Goal: Task Accomplishment & Management: Manage account settings

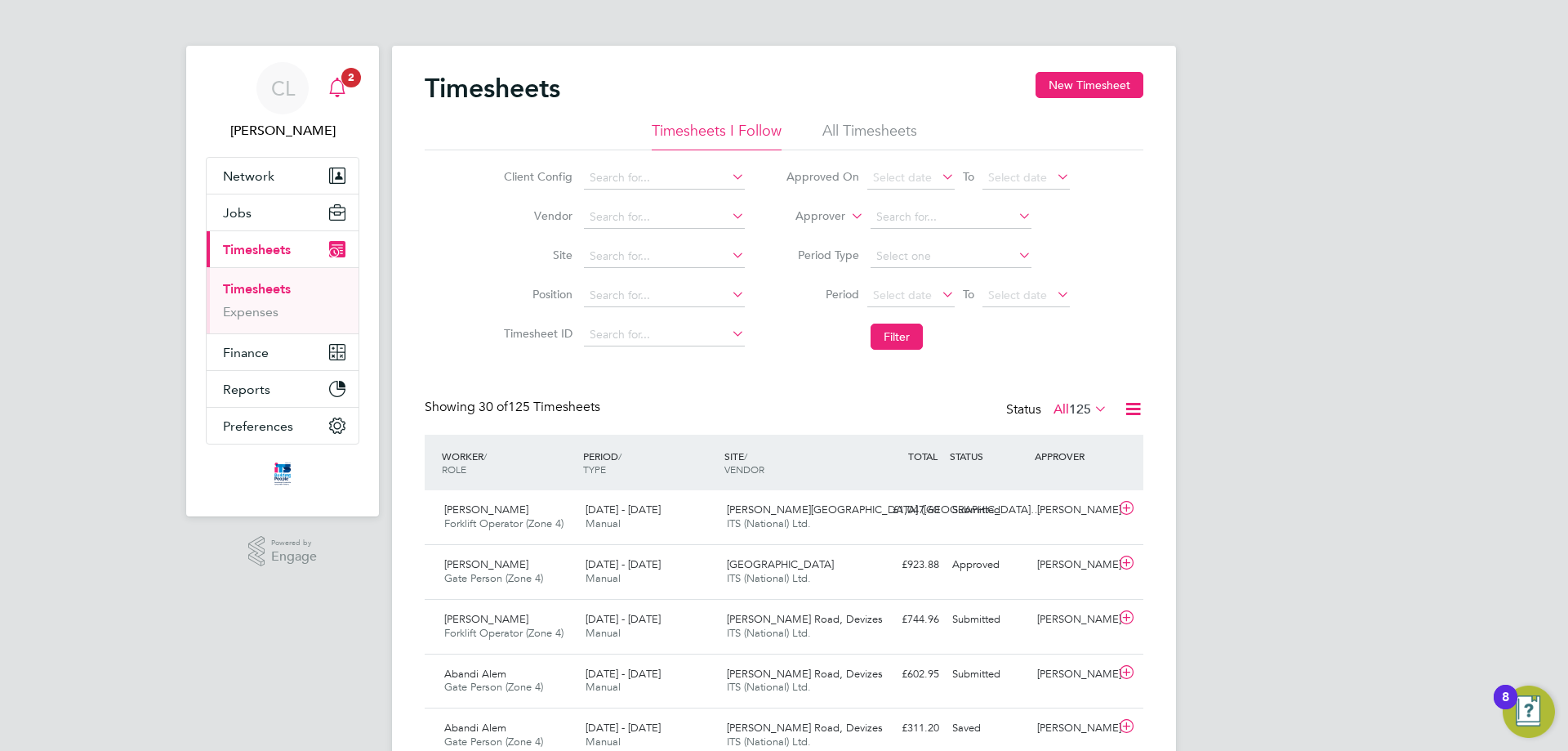
click at [332, 81] on icon "Main navigation" at bounding box center [337, 87] width 20 height 20
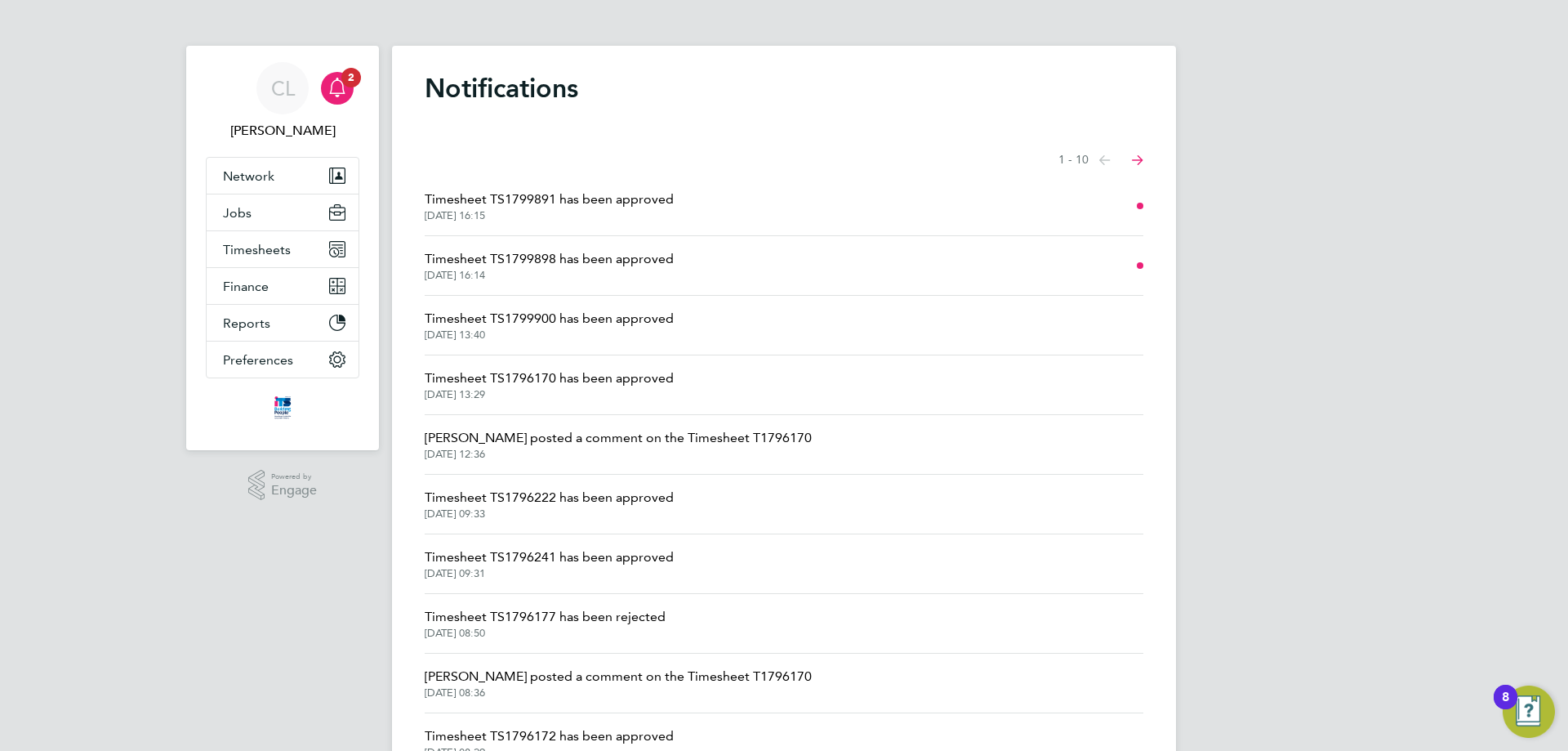
click at [617, 251] on span "Timesheet TS1799898 has been approved" at bounding box center [549, 259] width 249 height 20
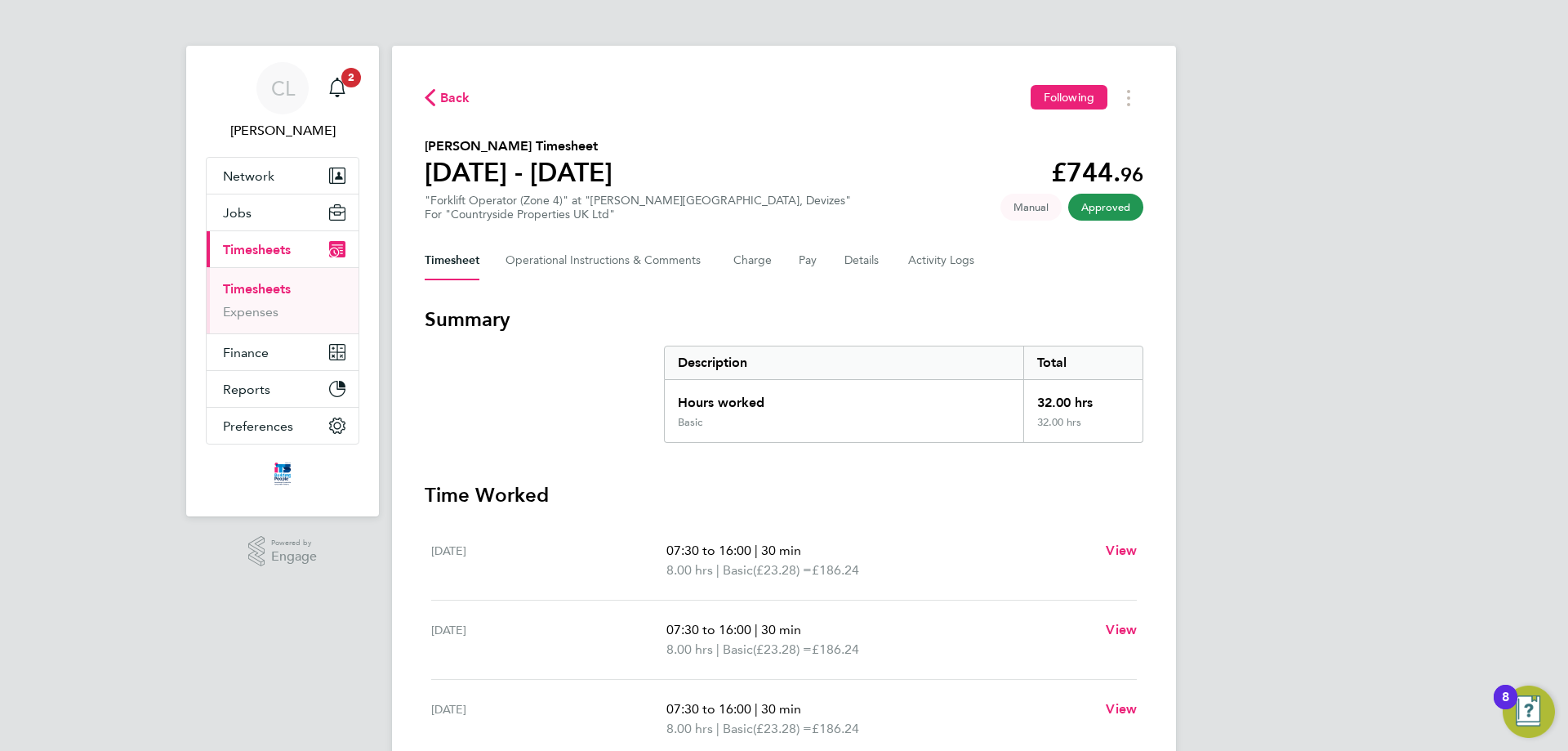
click at [448, 94] on span "Back" at bounding box center [455, 98] width 30 height 20
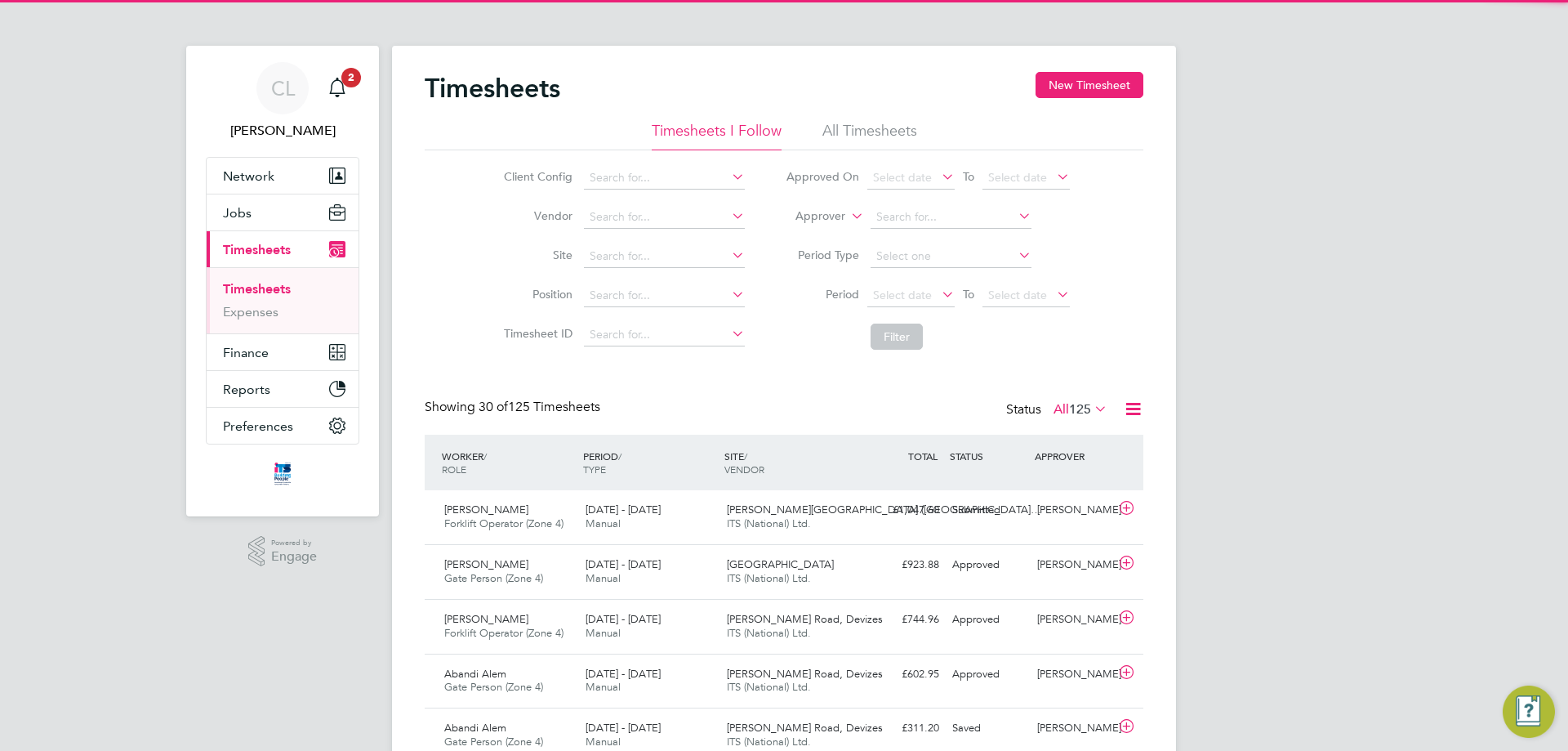
click at [361, 89] on app-nav-sections-wrapper "CL [PERSON_NAME] Notifications 2 Applications: Network Team Members Businesses …" at bounding box center [282, 281] width 192 height 471
click at [354, 83] on span "2" at bounding box center [351, 77] width 20 height 20
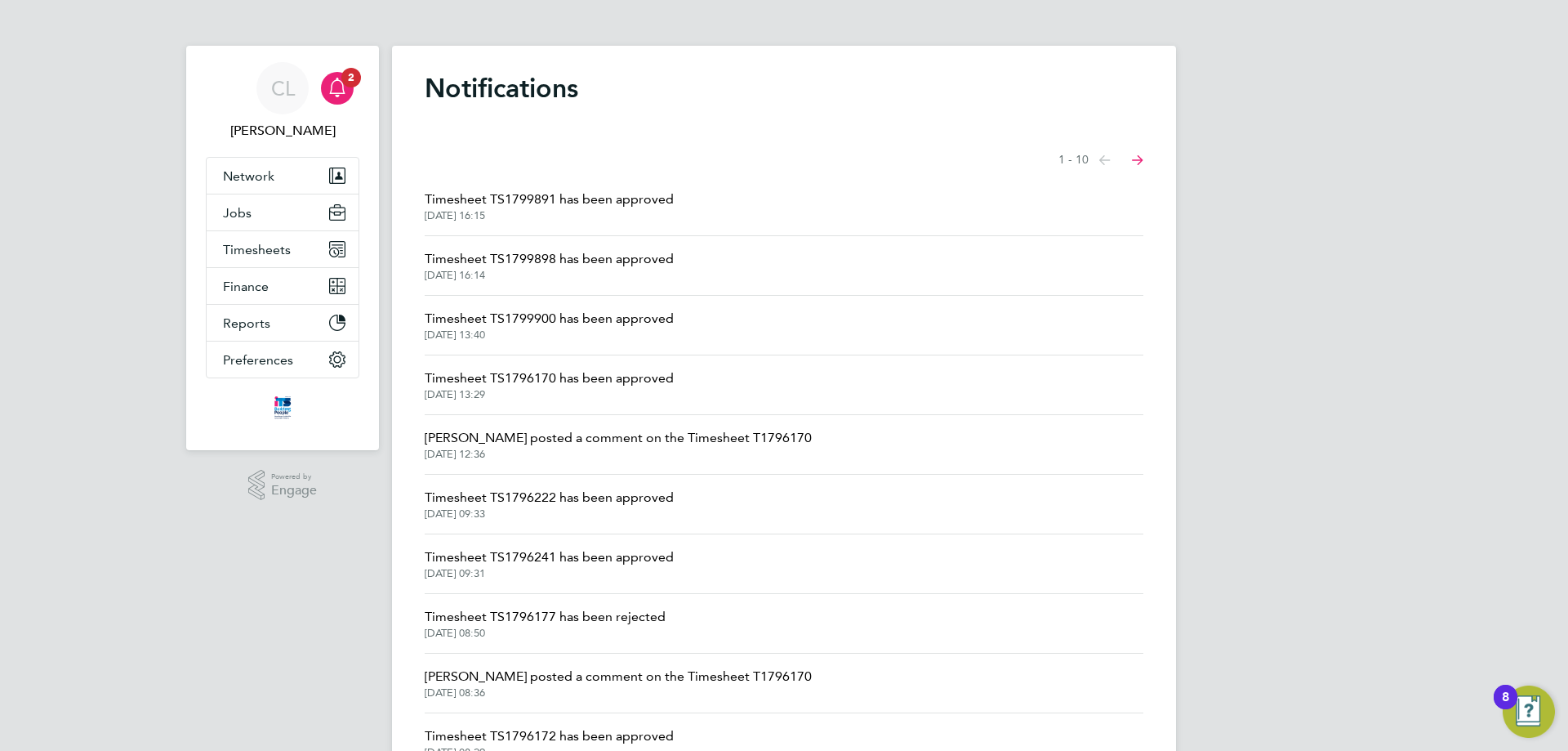
click at [580, 198] on span "Timesheet TS1799891 has been approved" at bounding box center [549, 199] width 249 height 20
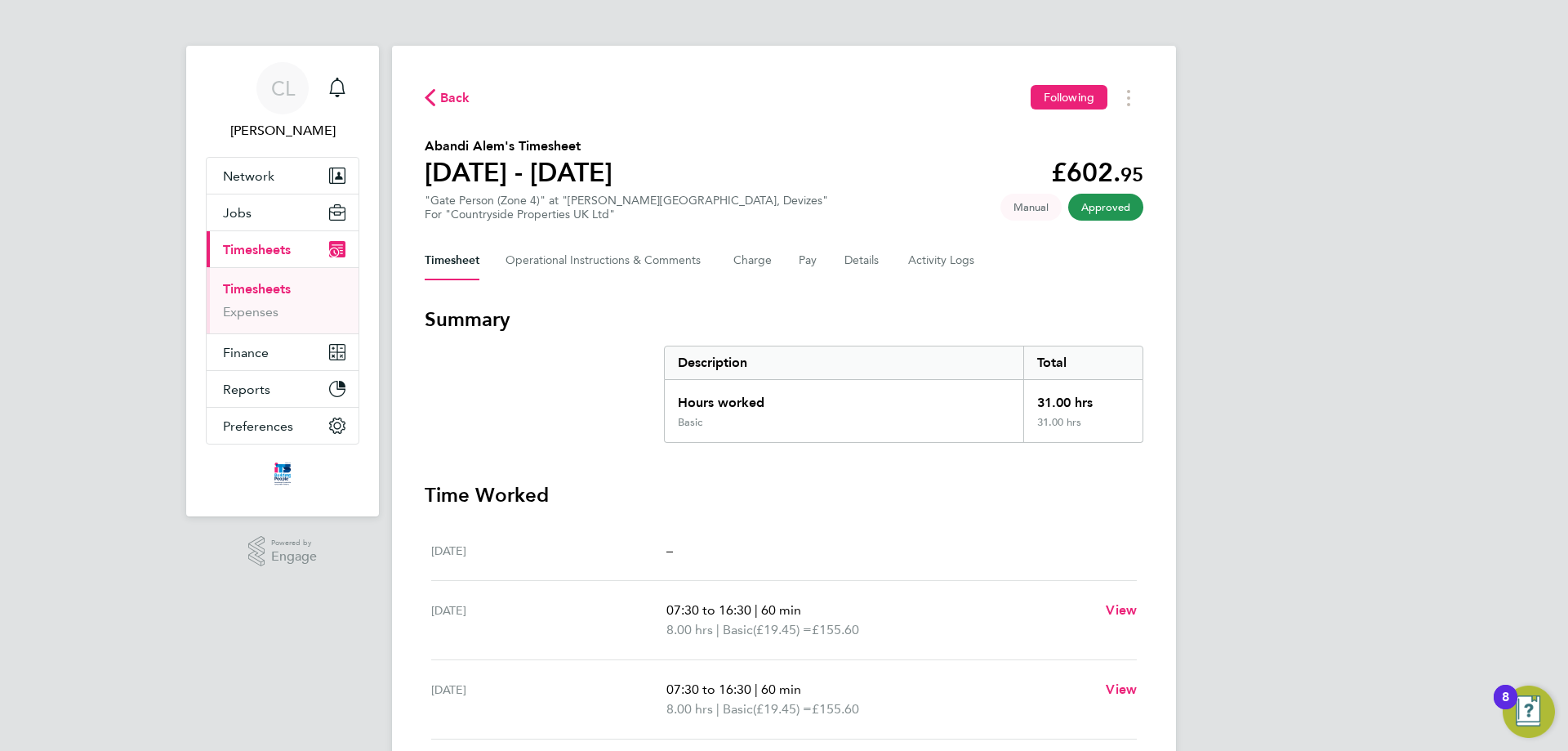
click at [271, 290] on link "Timesheets" at bounding box center [257, 289] width 67 height 16
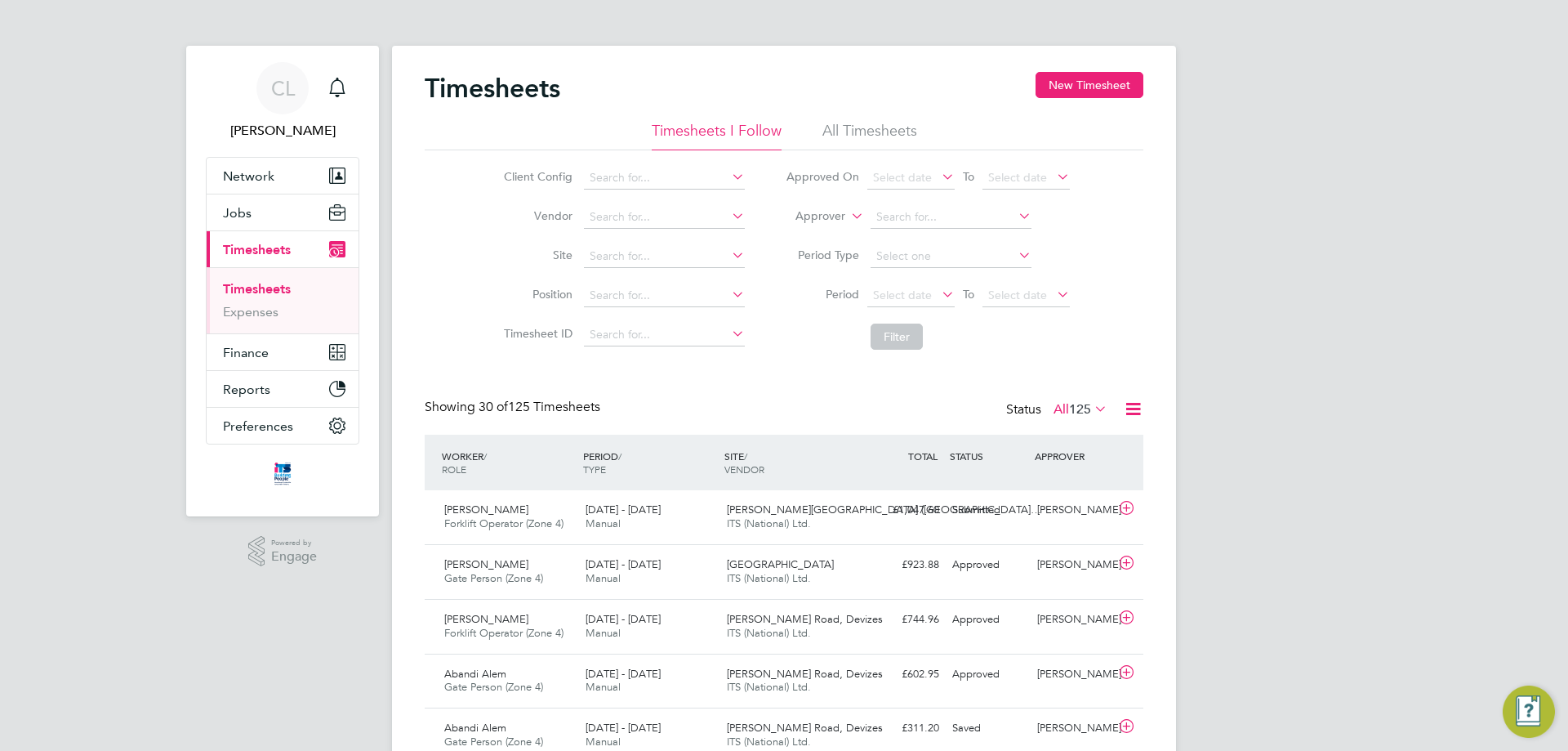
scroll to position [42, 142]
click at [844, 123] on li "All Timesheets" at bounding box center [869, 136] width 95 height 30
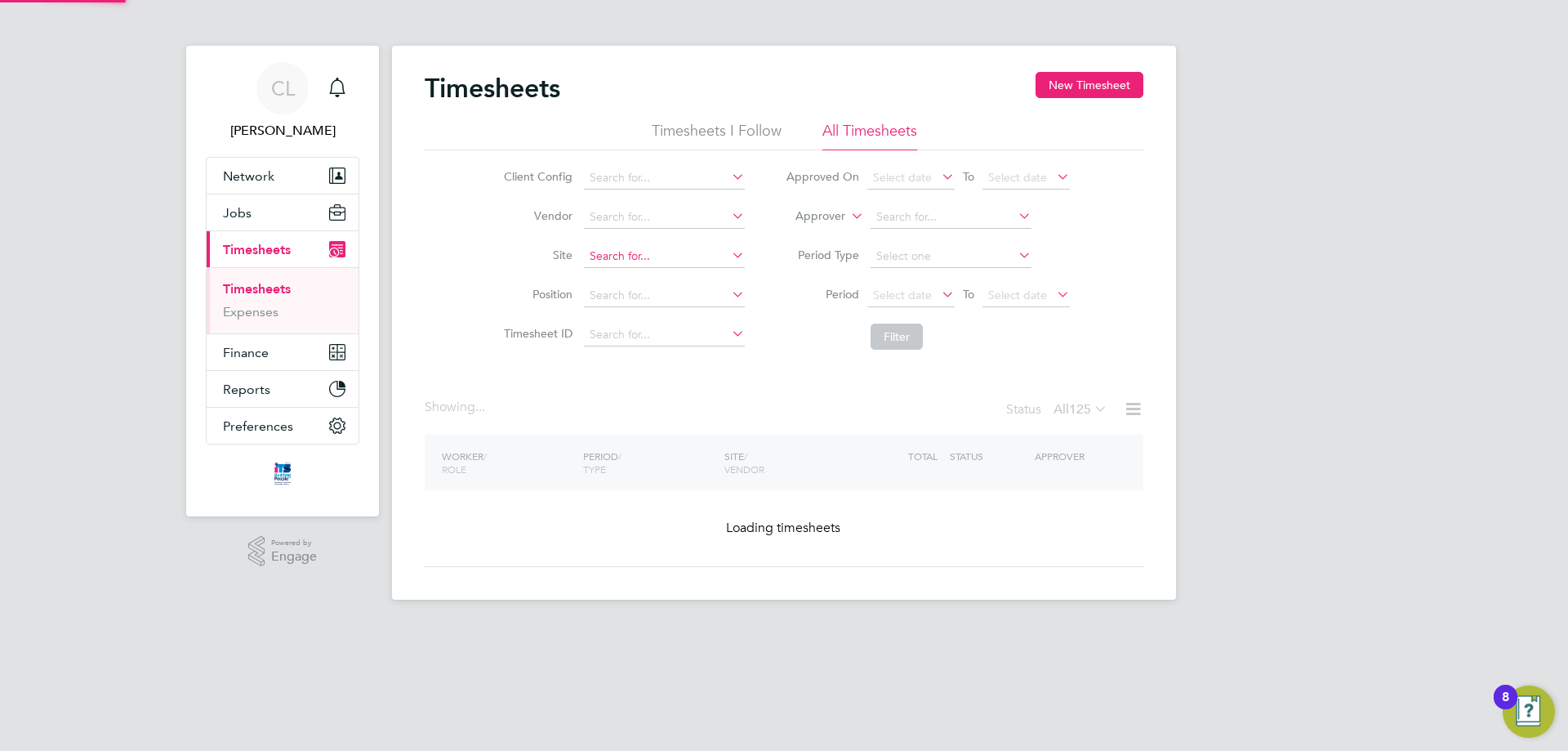
click at [611, 257] on input at bounding box center [664, 257] width 161 height 23
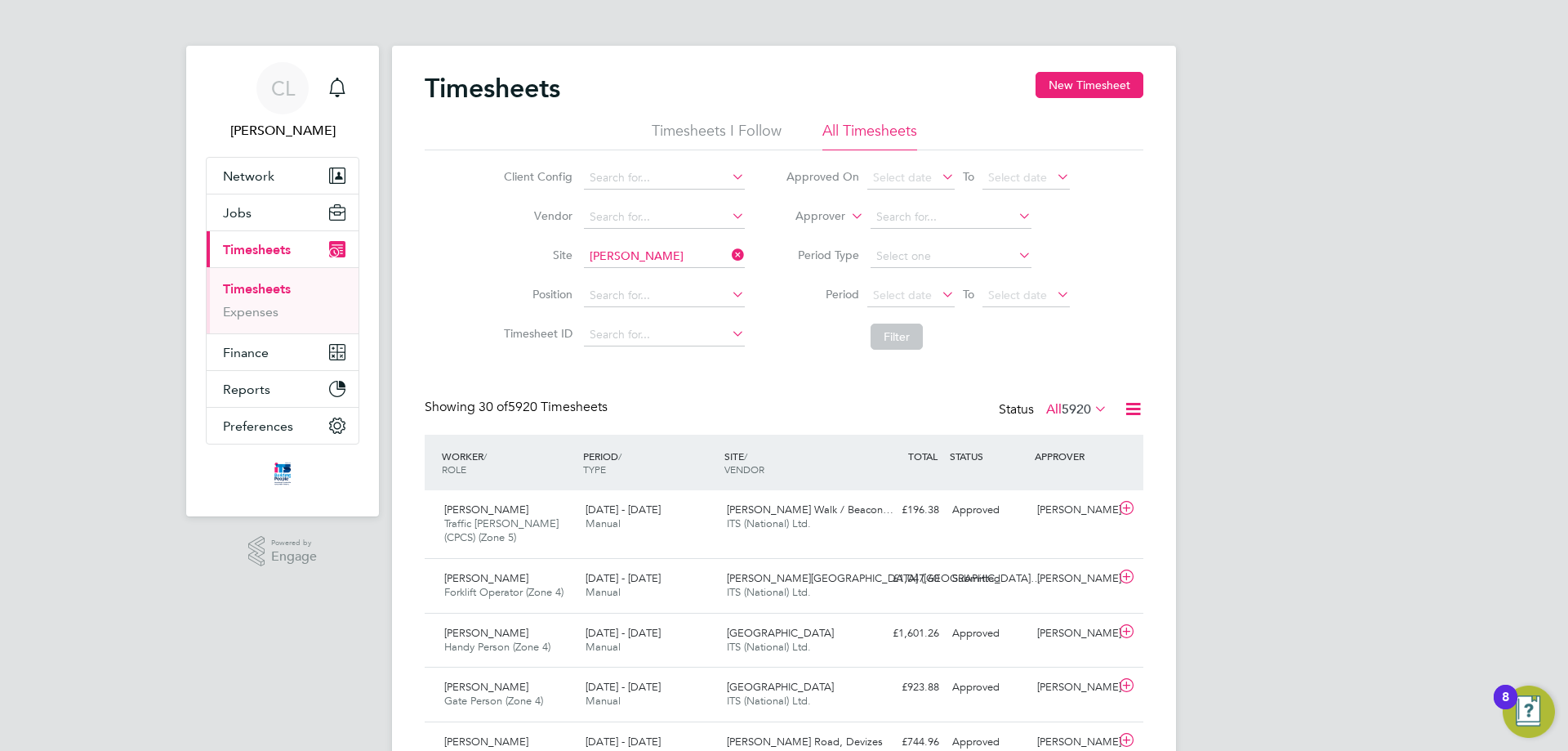
click at [693, 286] on li "[PERSON_NAME] all Road, Devizes" at bounding box center [679, 279] width 194 height 22
type input "[PERSON_NAME] Road, Devizes"
click at [885, 338] on button "Filter" at bounding box center [897, 336] width 53 height 26
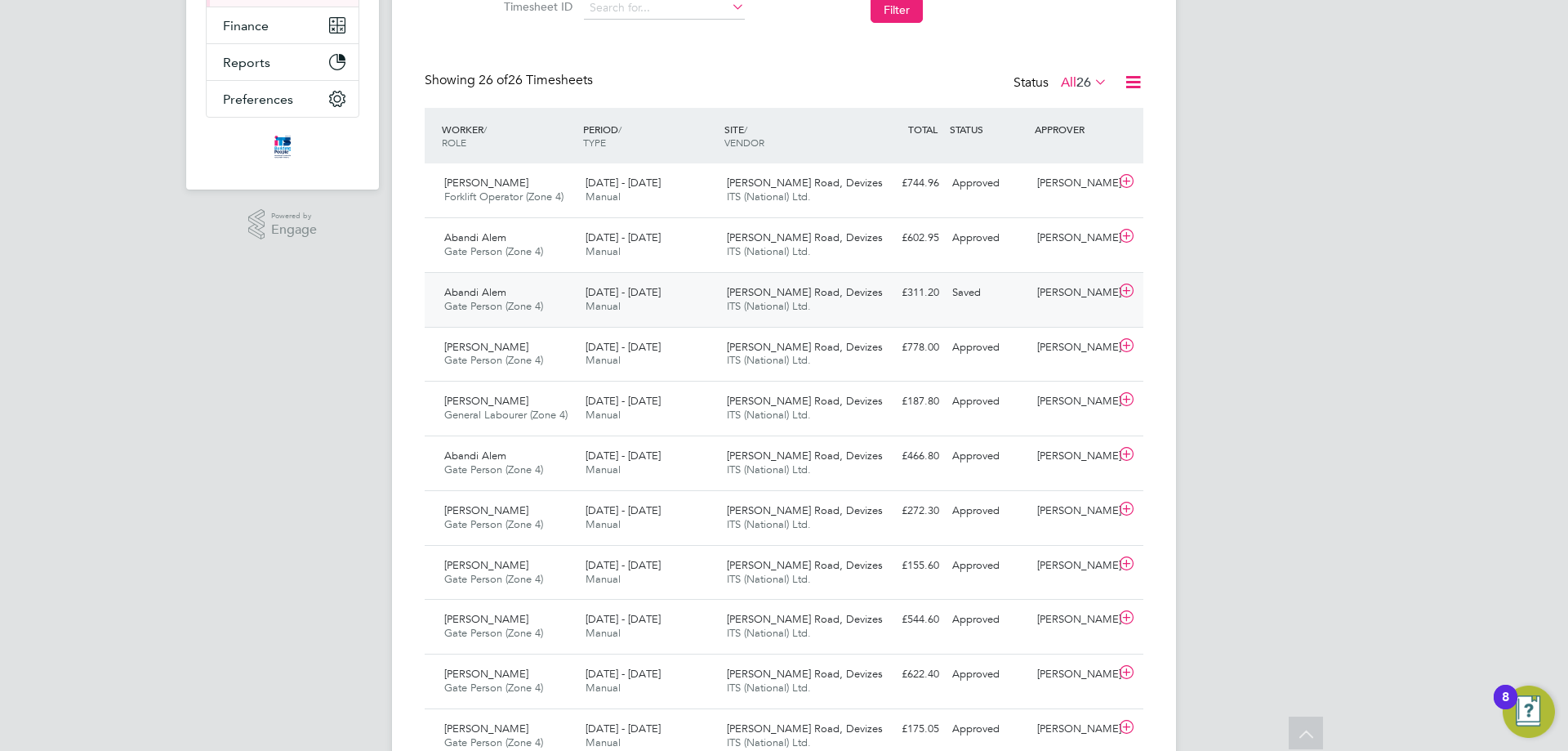
click at [995, 304] on div "Saved" at bounding box center [988, 293] width 85 height 27
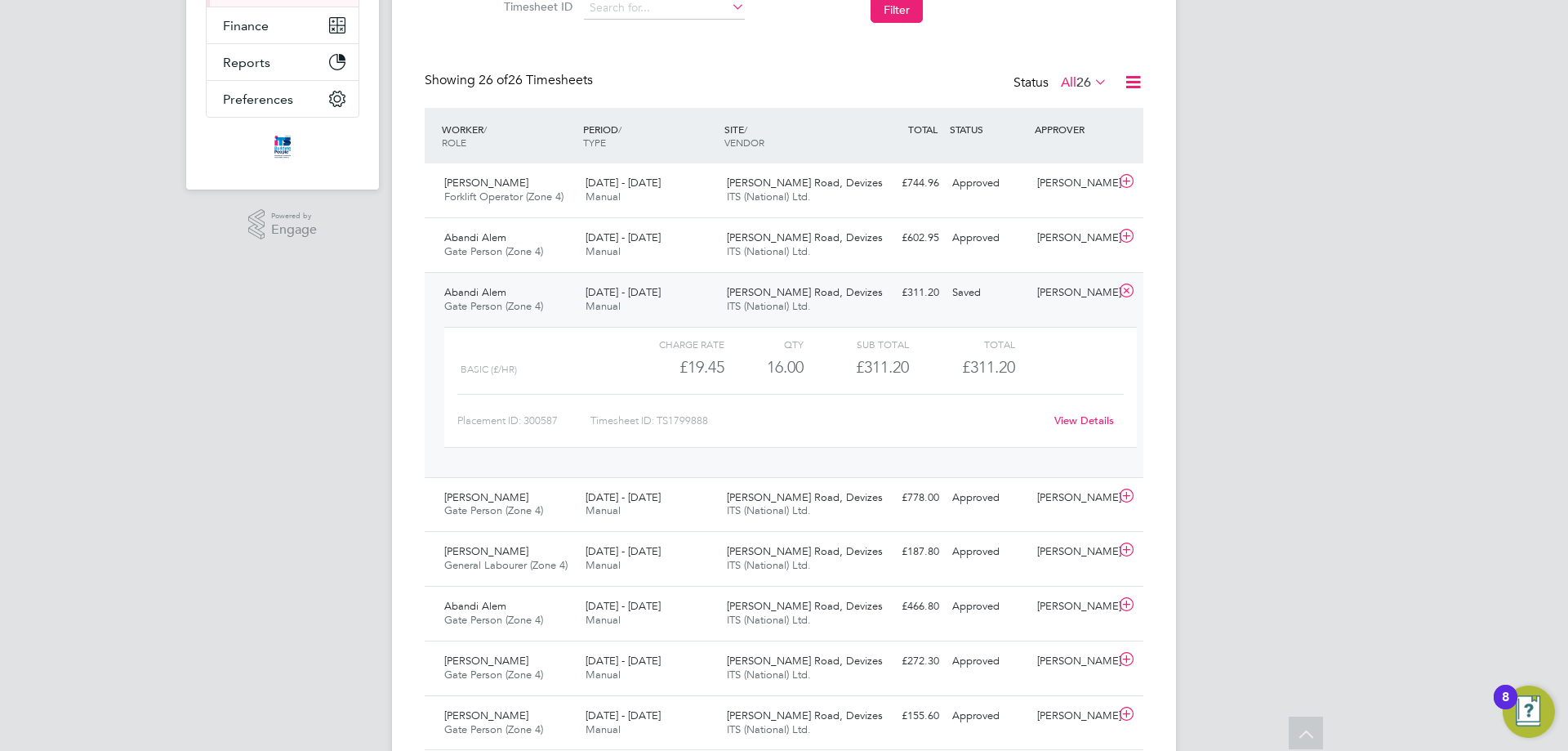
click at [1077, 420] on link "View Details" at bounding box center [1084, 420] width 60 height 14
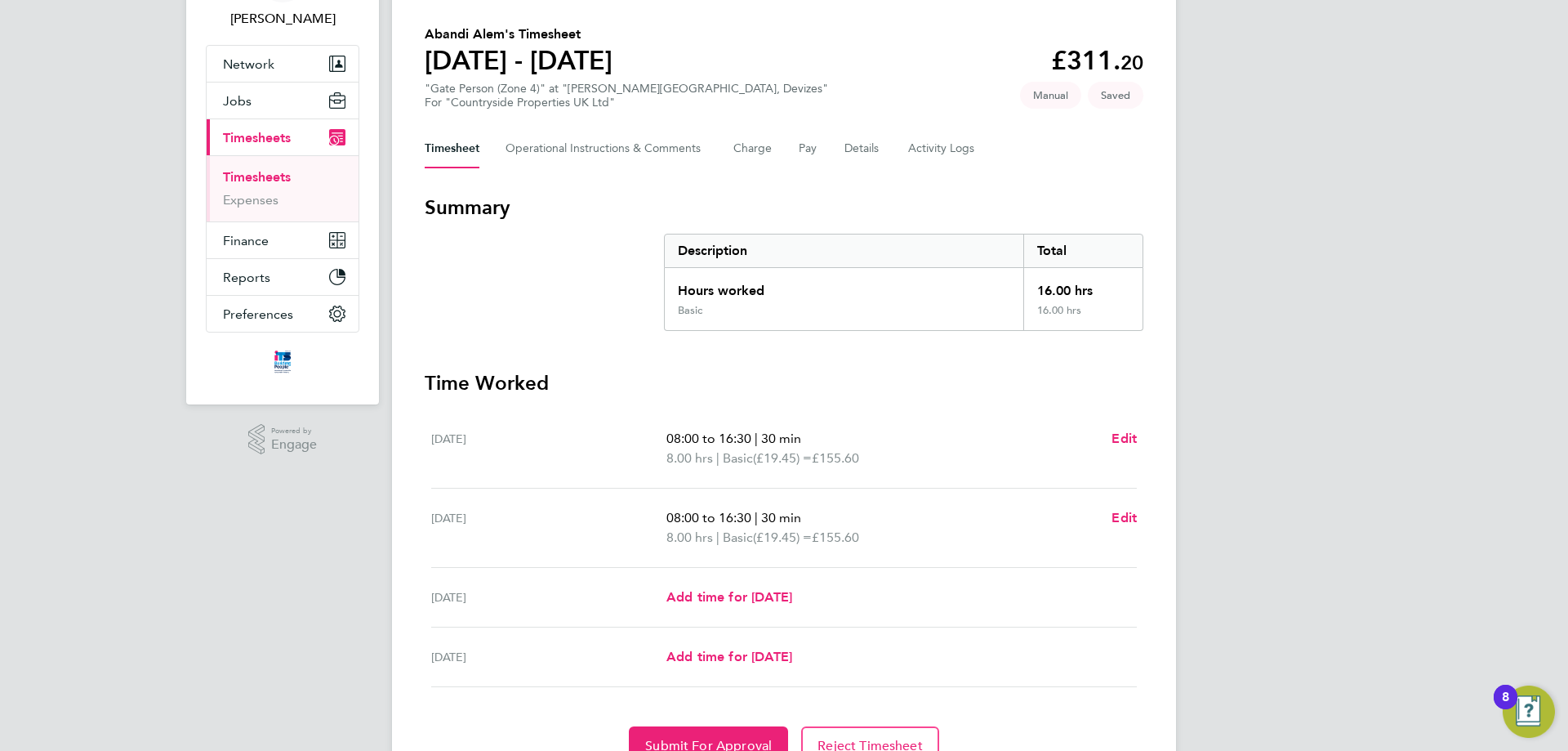
scroll to position [192, 0]
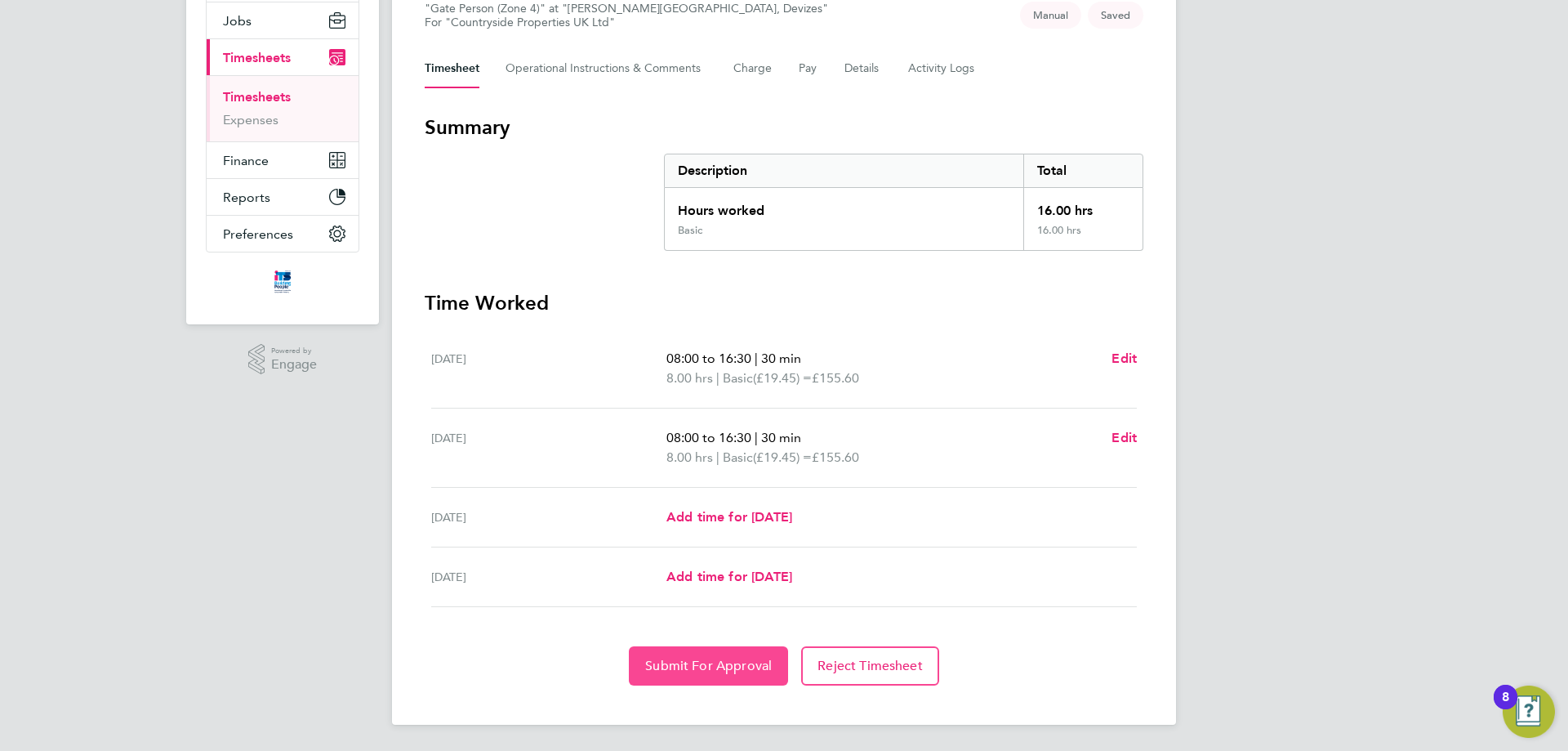
click at [729, 669] on span "Submit For Approval" at bounding box center [709, 666] width 127 height 16
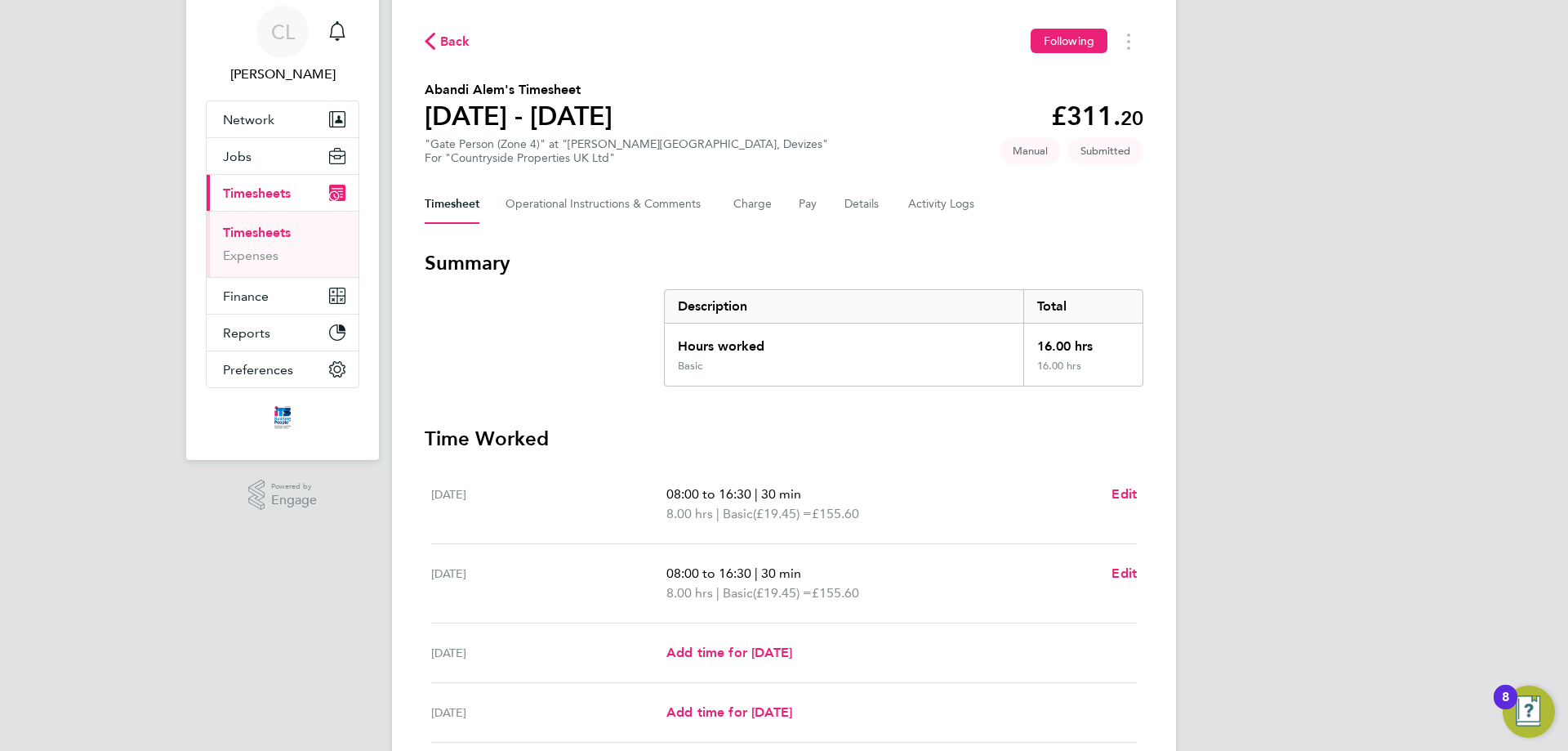
scroll to position [0, 0]
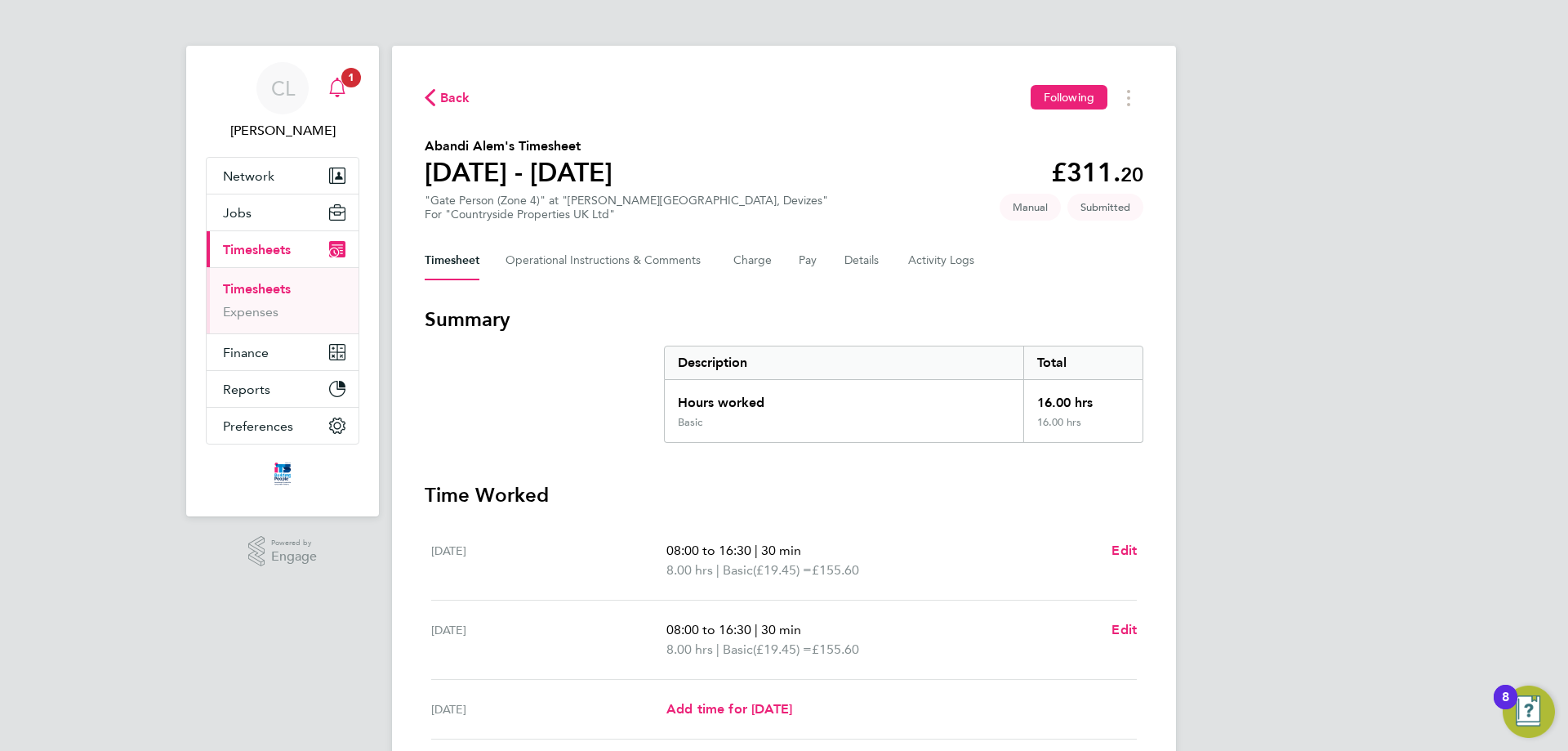
click at [344, 79] on span "1" at bounding box center [351, 77] width 20 height 20
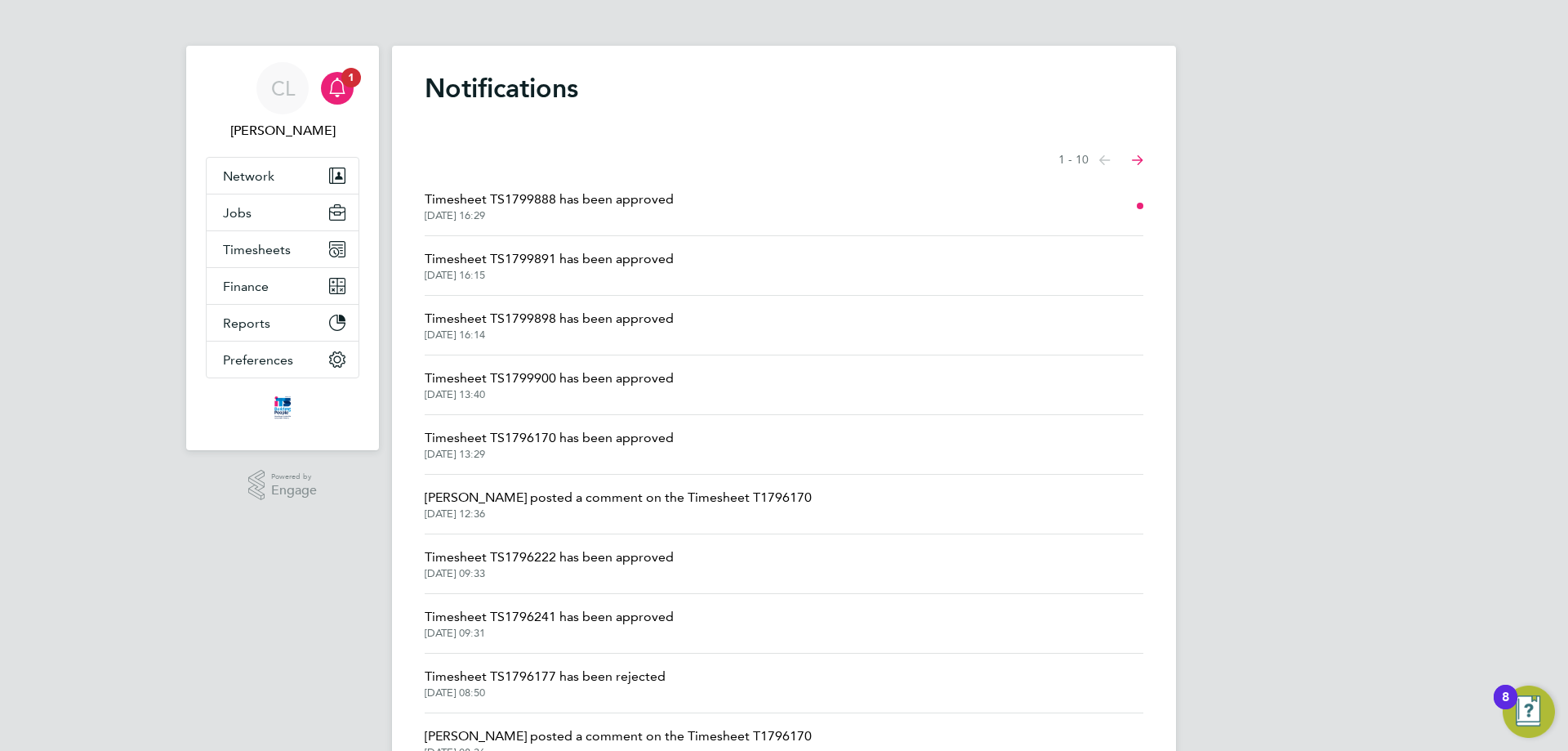
click at [489, 253] on span "Timesheet TS1799891 has been approved" at bounding box center [549, 259] width 249 height 20
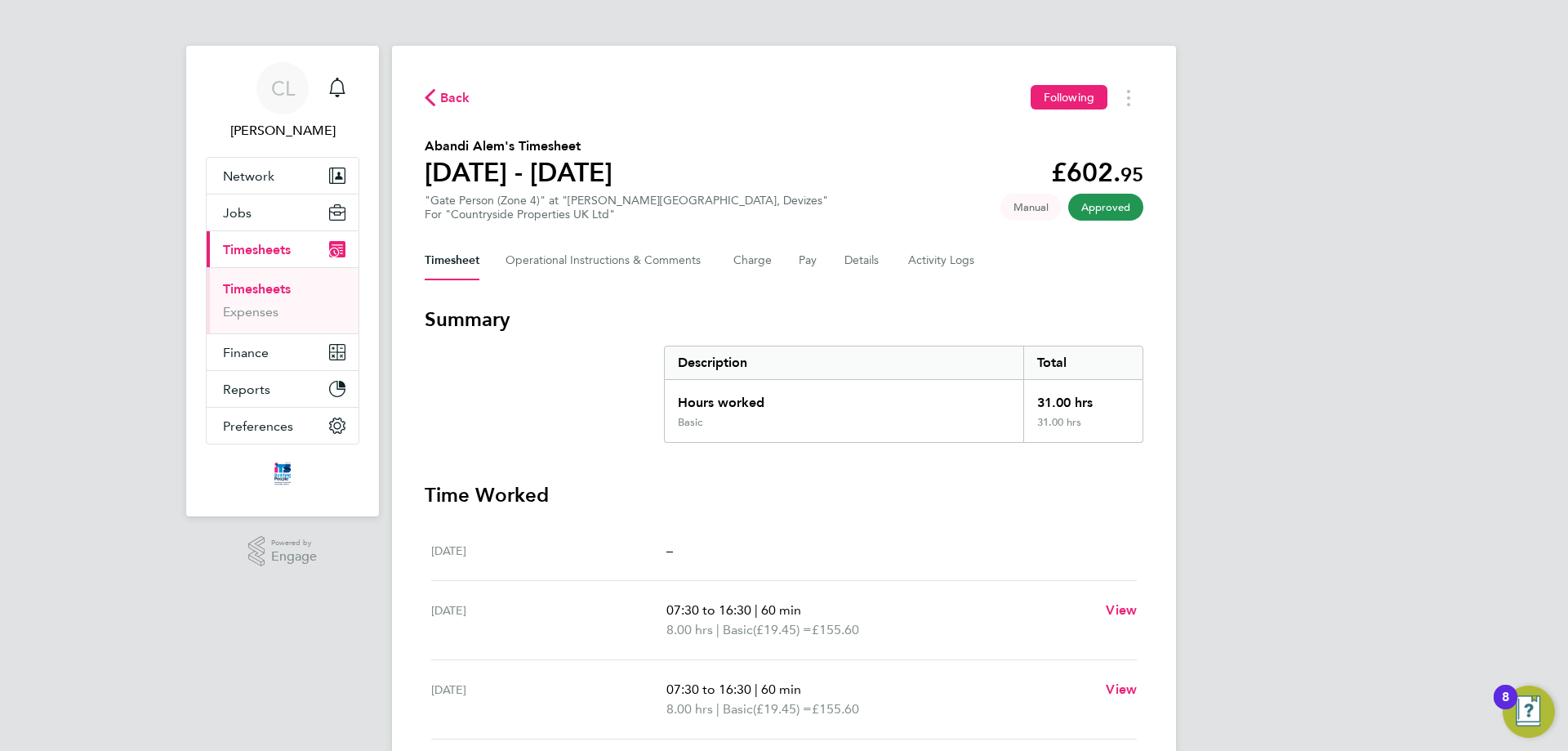
click at [451, 96] on span "Back" at bounding box center [455, 98] width 30 height 20
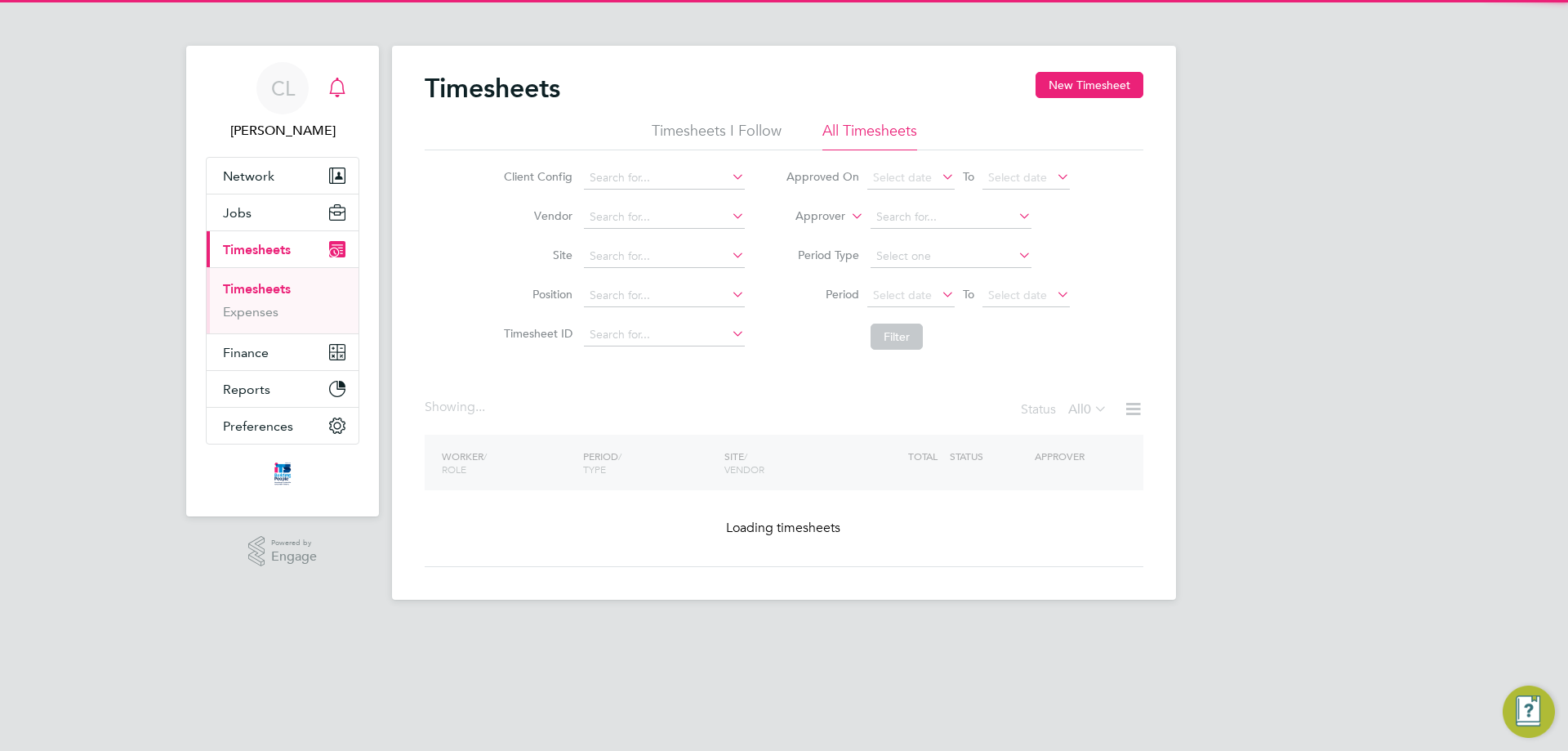
click at [349, 77] on div "Main navigation" at bounding box center [337, 88] width 33 height 33
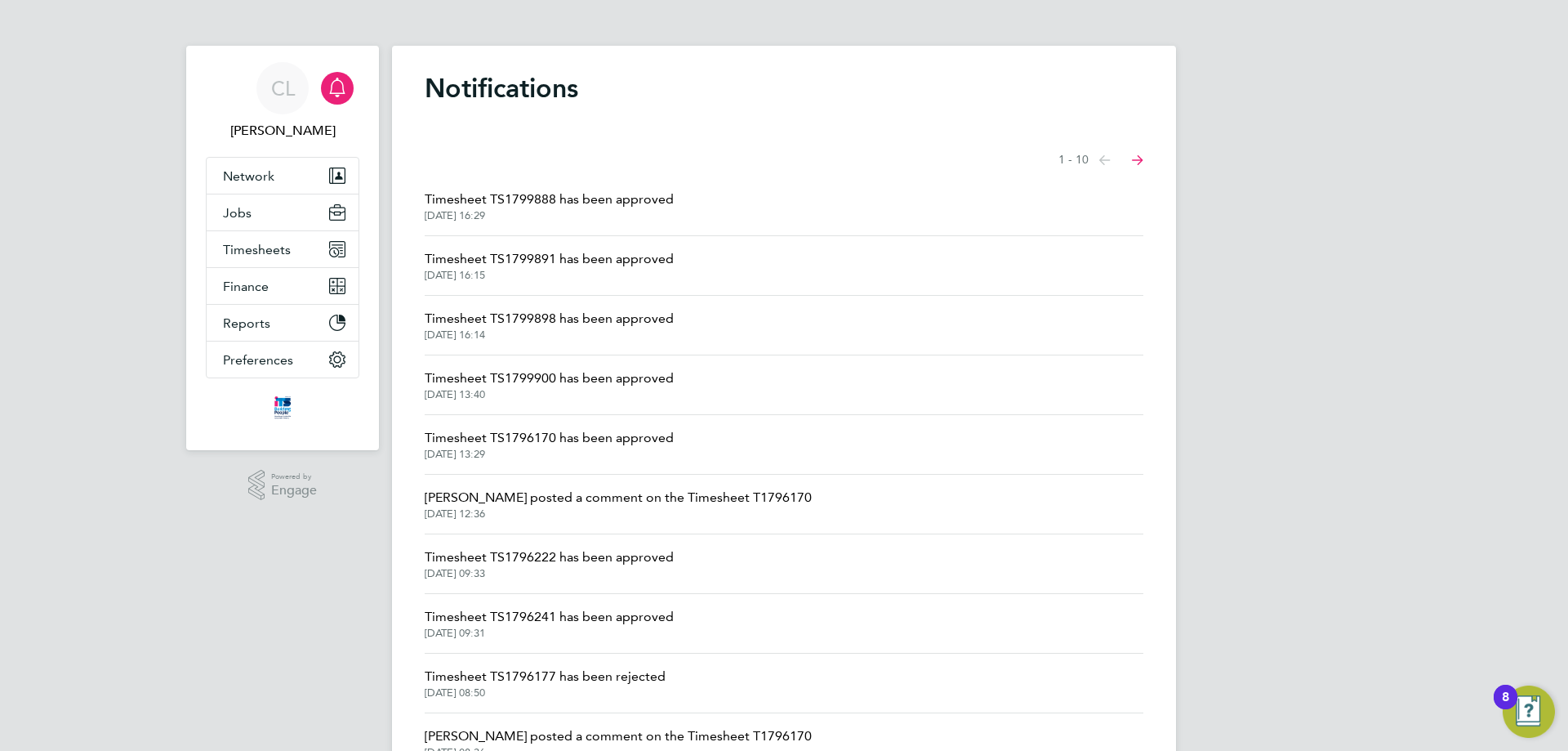
click at [574, 318] on span "Timesheet TS1799898 has been approved" at bounding box center [549, 318] width 249 height 20
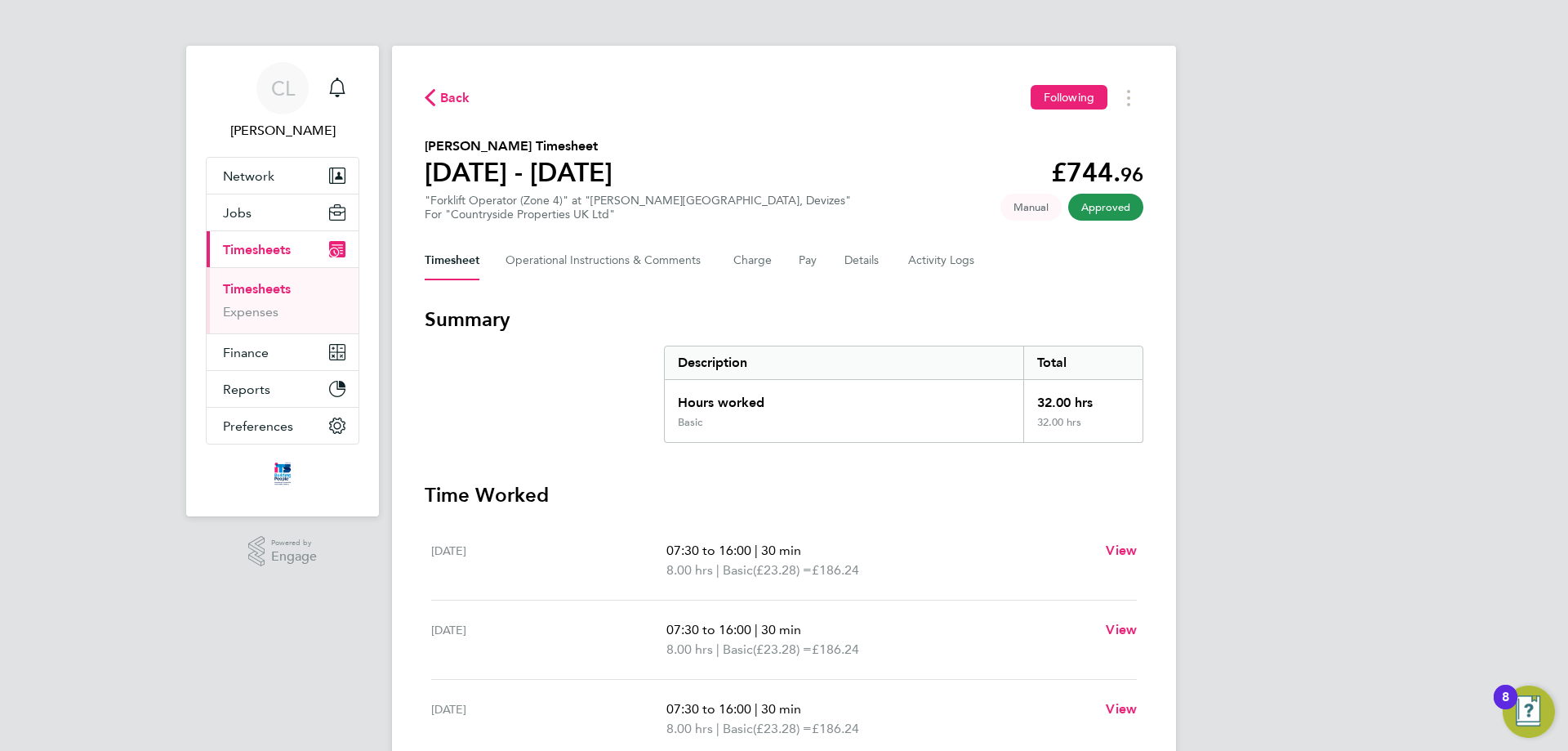
click at [447, 77] on div "Back Following Brian Lewis's Timesheet 04 - 10 Aug 2025 £744. 96 "Forklift Oper…" at bounding box center [784, 501] width 784 height 911
click at [447, 88] on span "Back" at bounding box center [455, 98] width 30 height 20
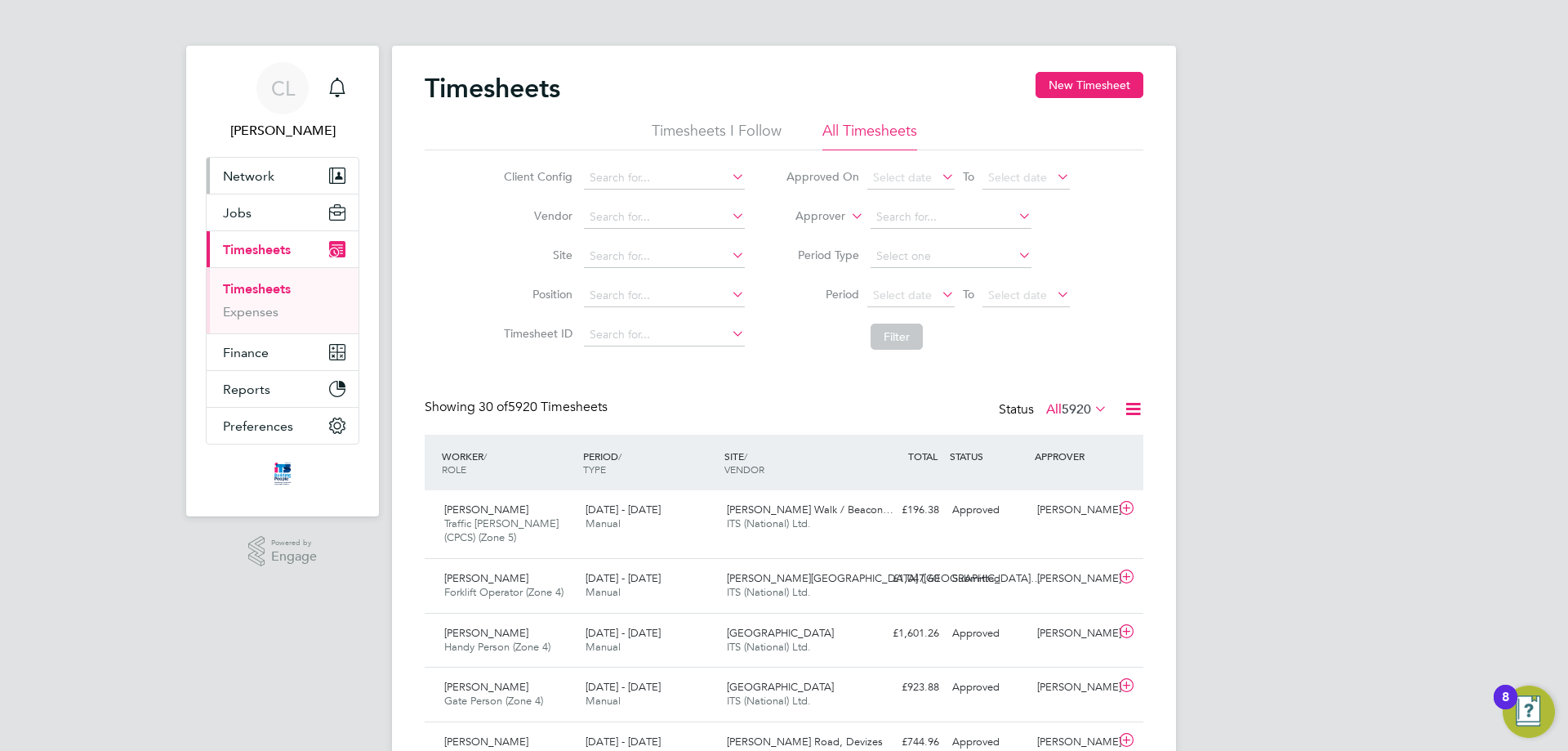
click at [293, 177] on button "Network" at bounding box center [282, 176] width 152 height 36
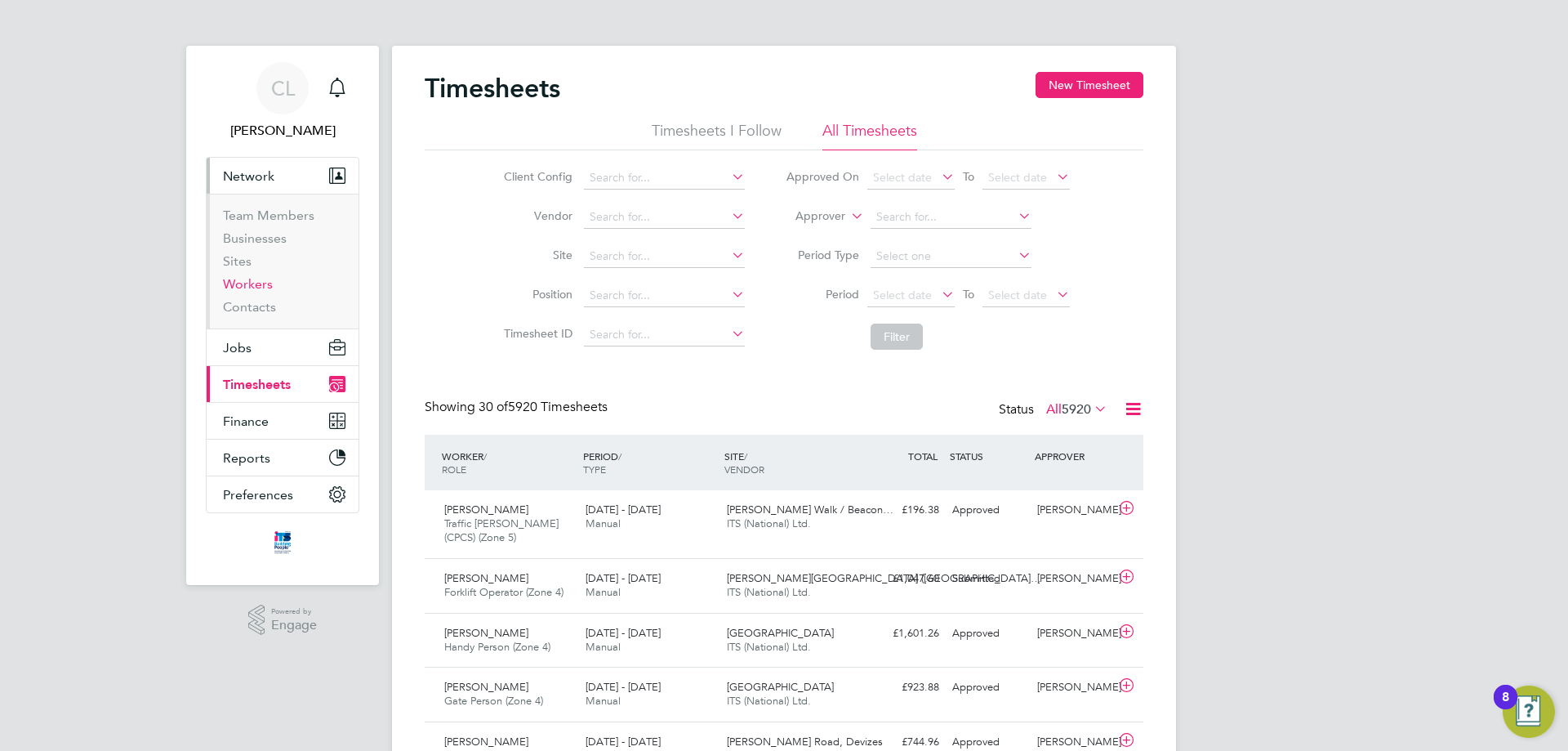
click at [246, 284] on link "Workers" at bounding box center [247, 284] width 50 height 16
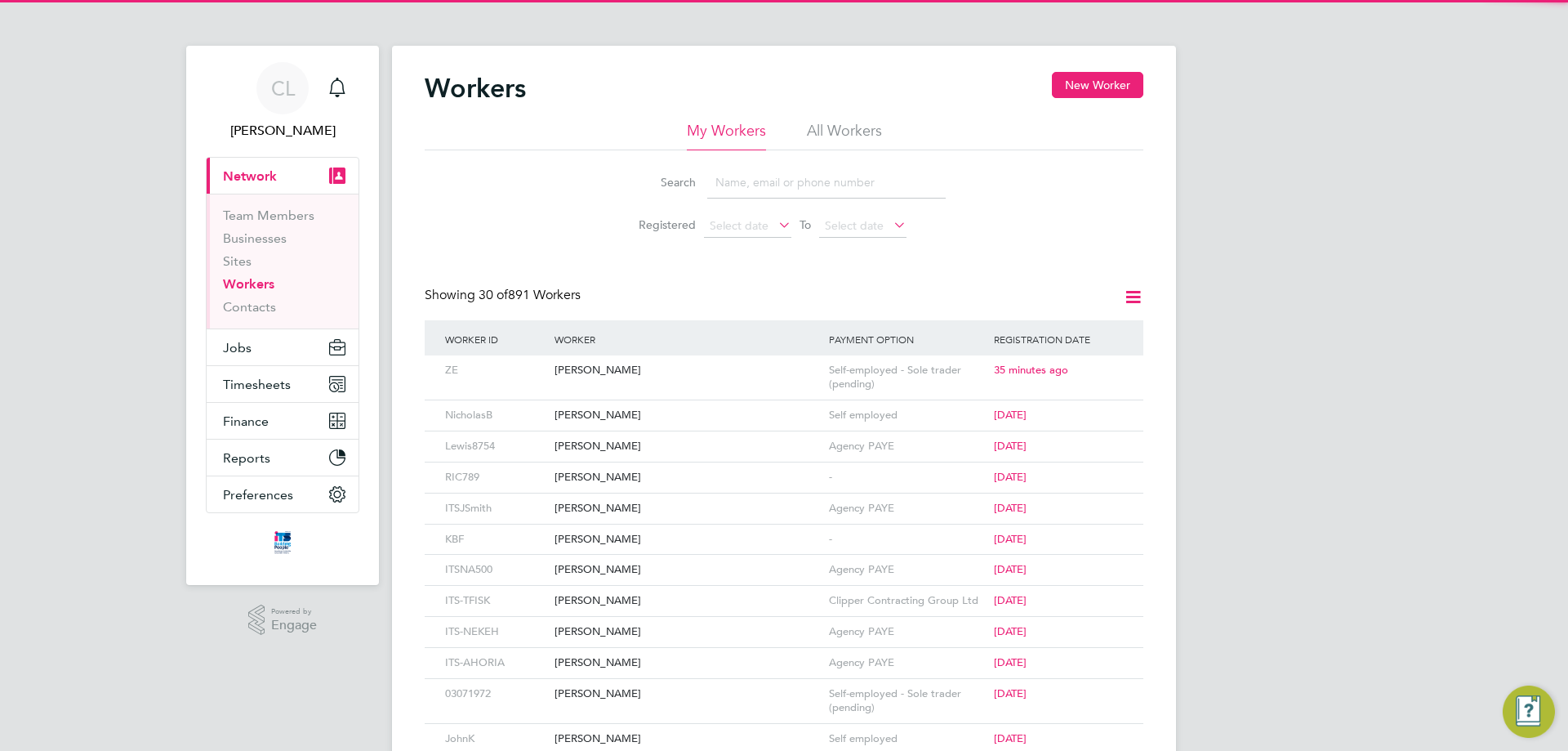
click at [745, 183] on input at bounding box center [826, 183] width 238 height 32
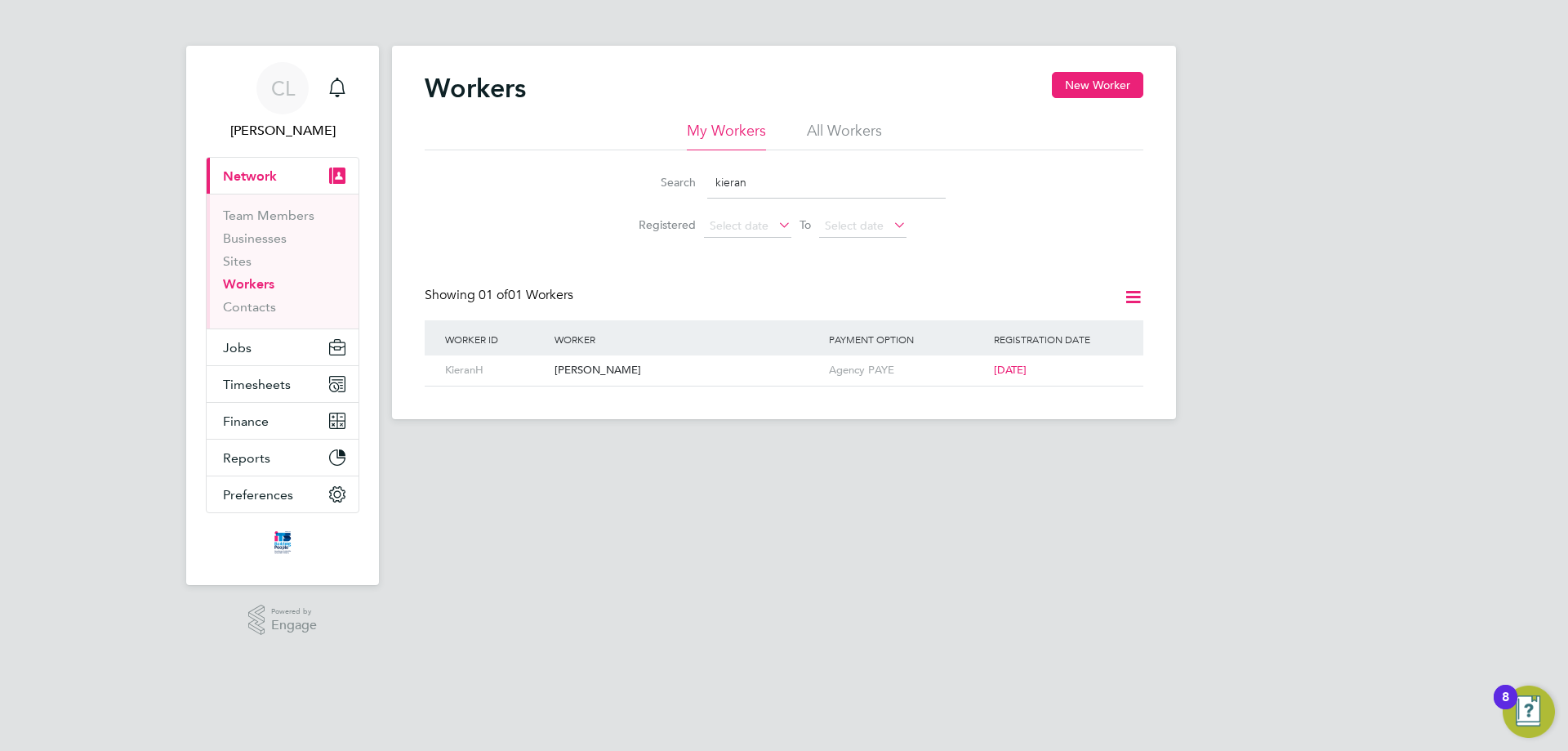
type input "kieran"
